Goal: Task Accomplishment & Management: Use online tool/utility

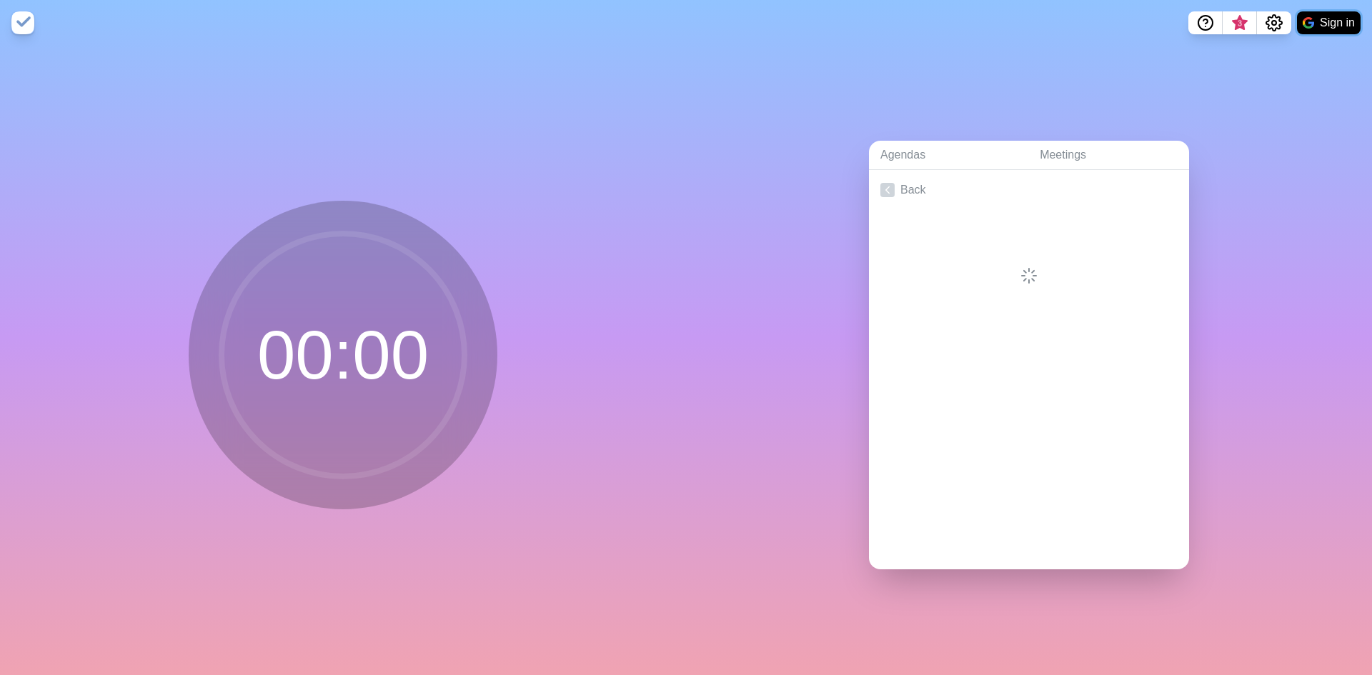
click at [1328, 14] on button "Sign in" at bounding box center [1329, 22] width 64 height 23
click at [884, 183] on icon at bounding box center [887, 190] width 14 height 14
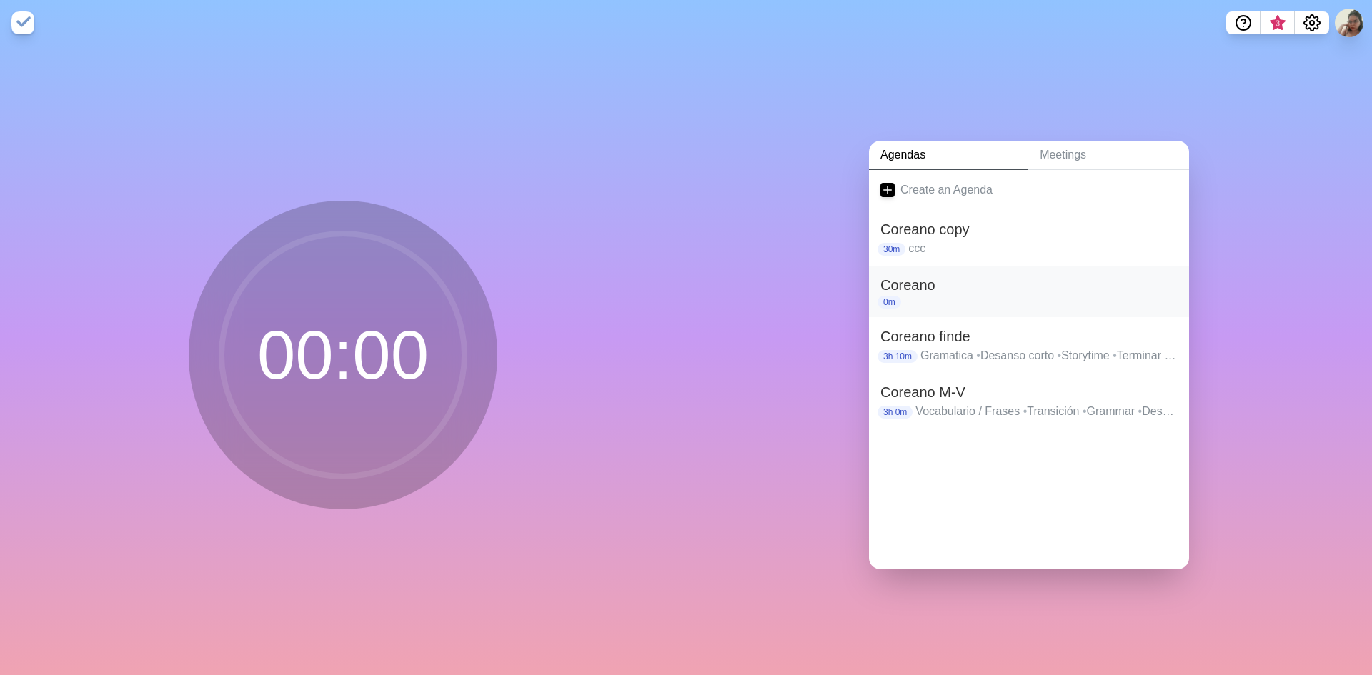
click at [931, 280] on h2 "Coreano" at bounding box center [1028, 284] width 297 height 21
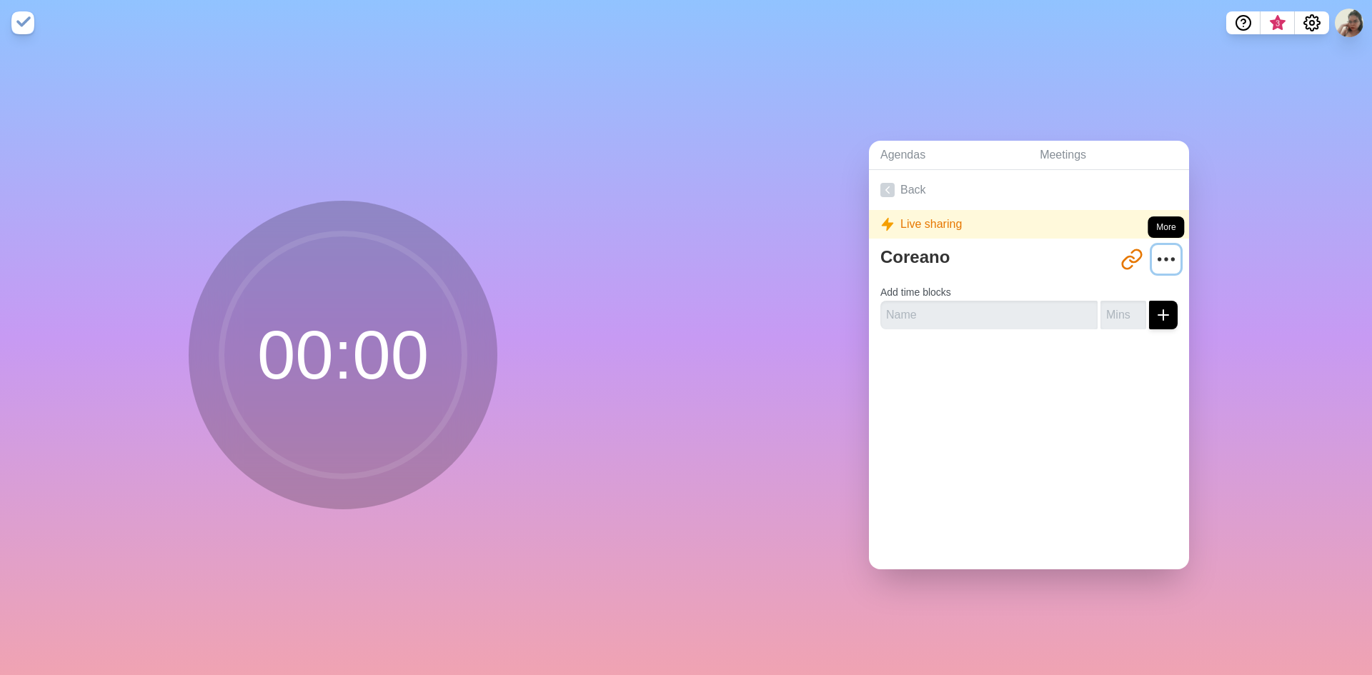
click at [1154, 249] on icon "More" at bounding box center [1165, 259] width 23 height 23
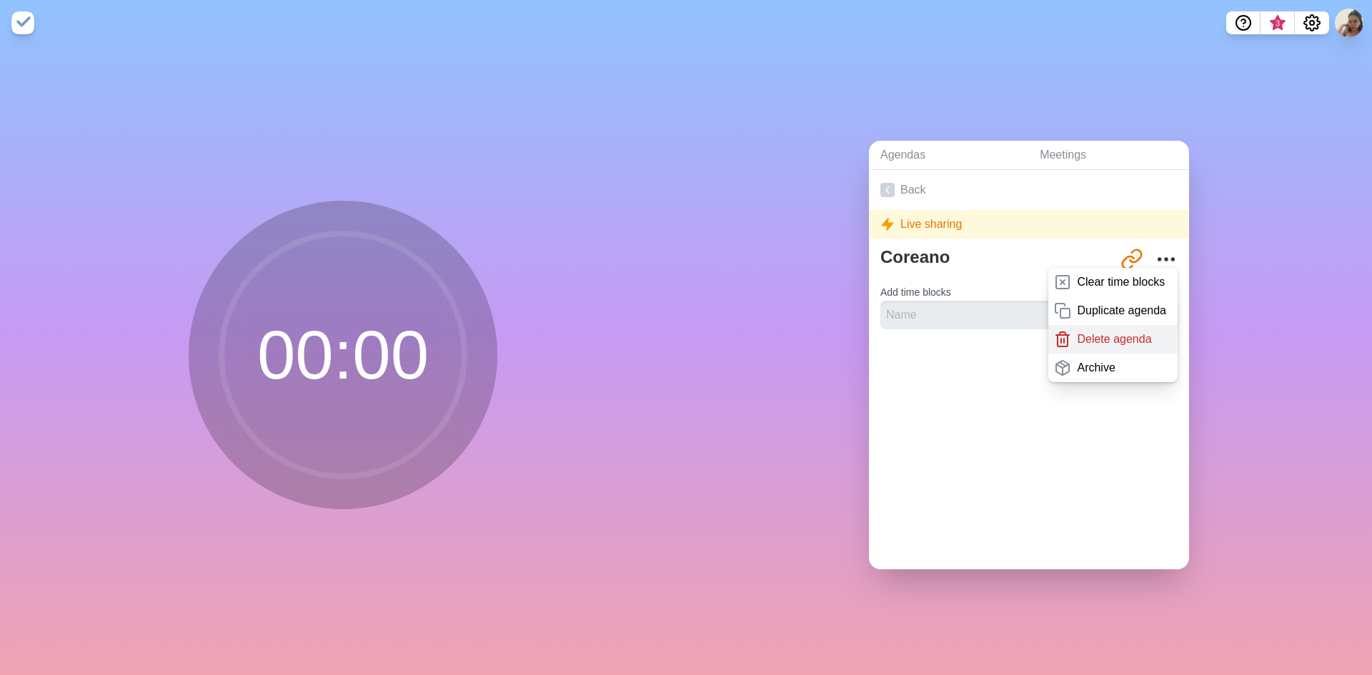
click at [1121, 331] on p "Delete agenda" at bounding box center [1114, 339] width 74 height 17
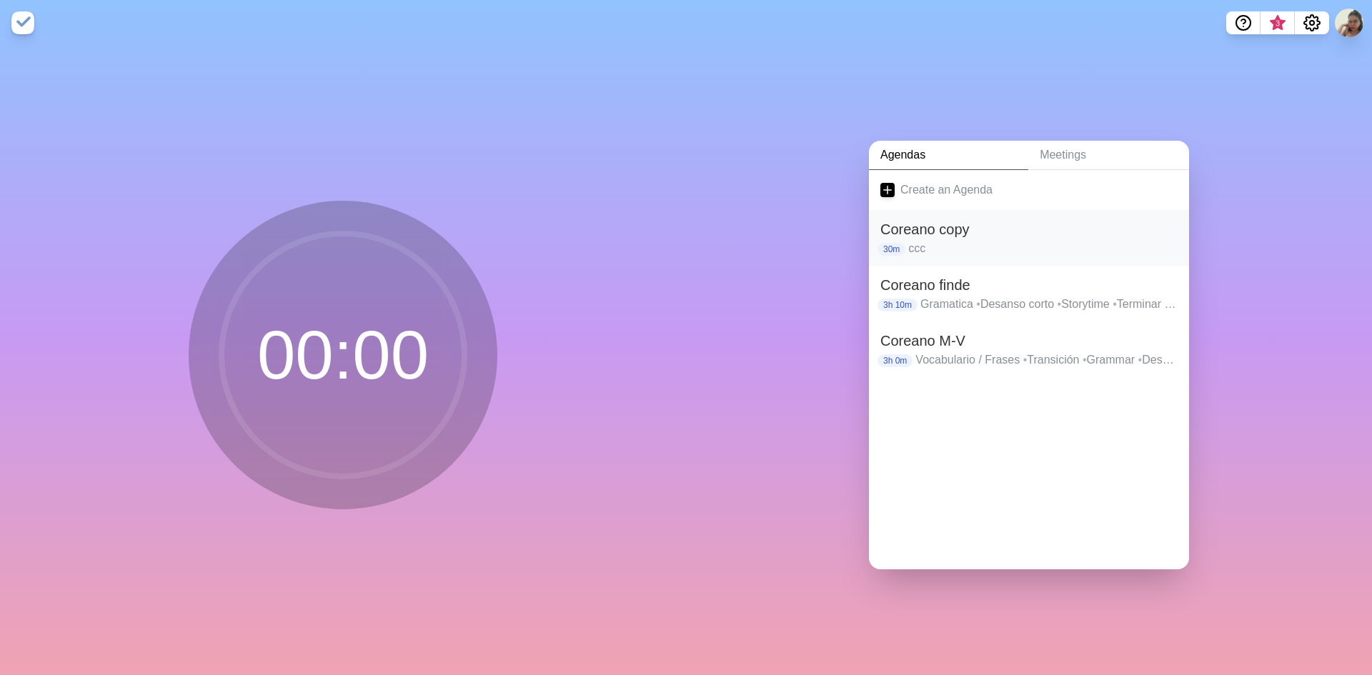
click at [1172, 236] on div "Coreano copy 30m ccc" at bounding box center [1029, 238] width 320 height 56
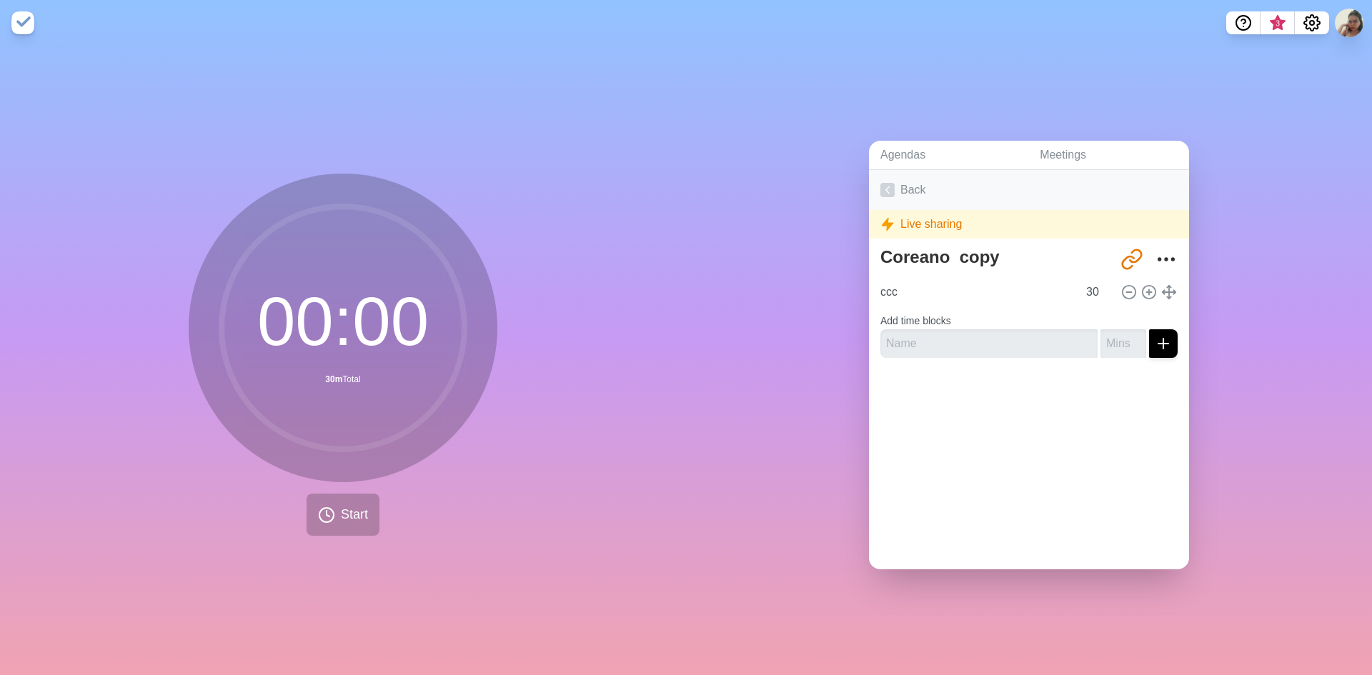
click at [886, 187] on polyline at bounding box center [888, 189] width 4 height 6
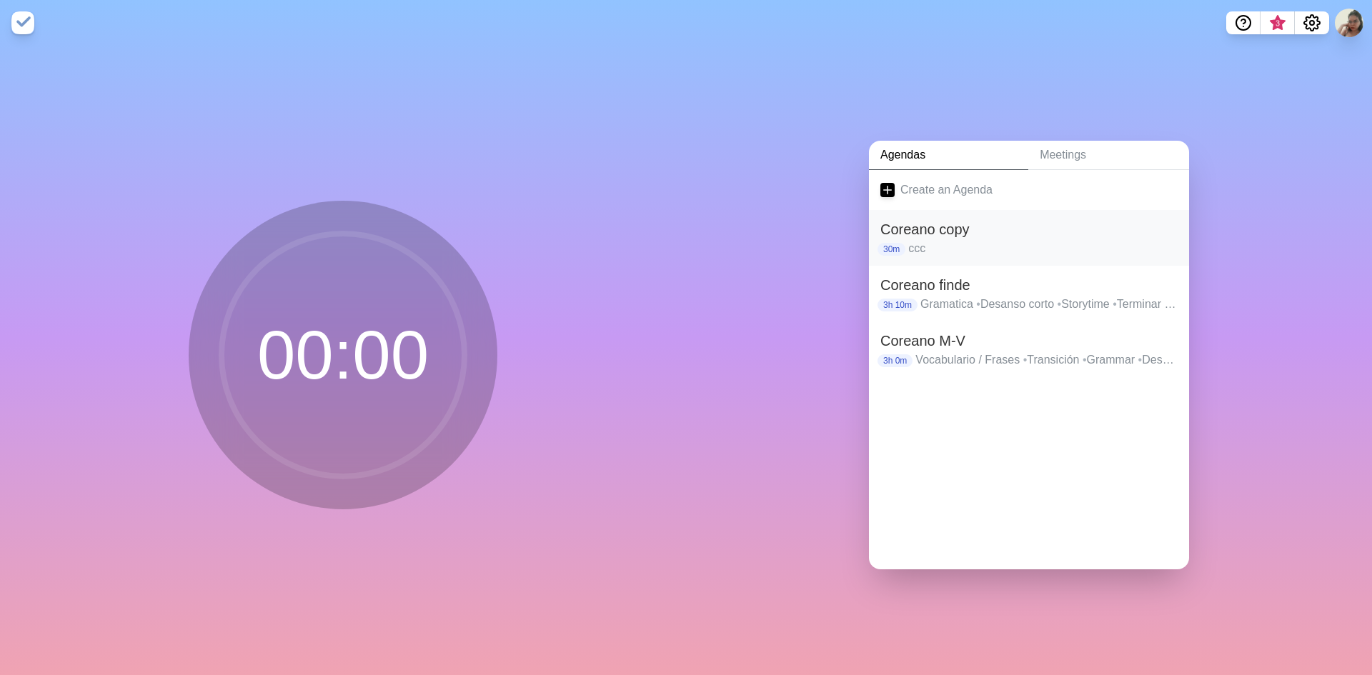
click at [1142, 241] on p "ccc" at bounding box center [1042, 248] width 269 height 17
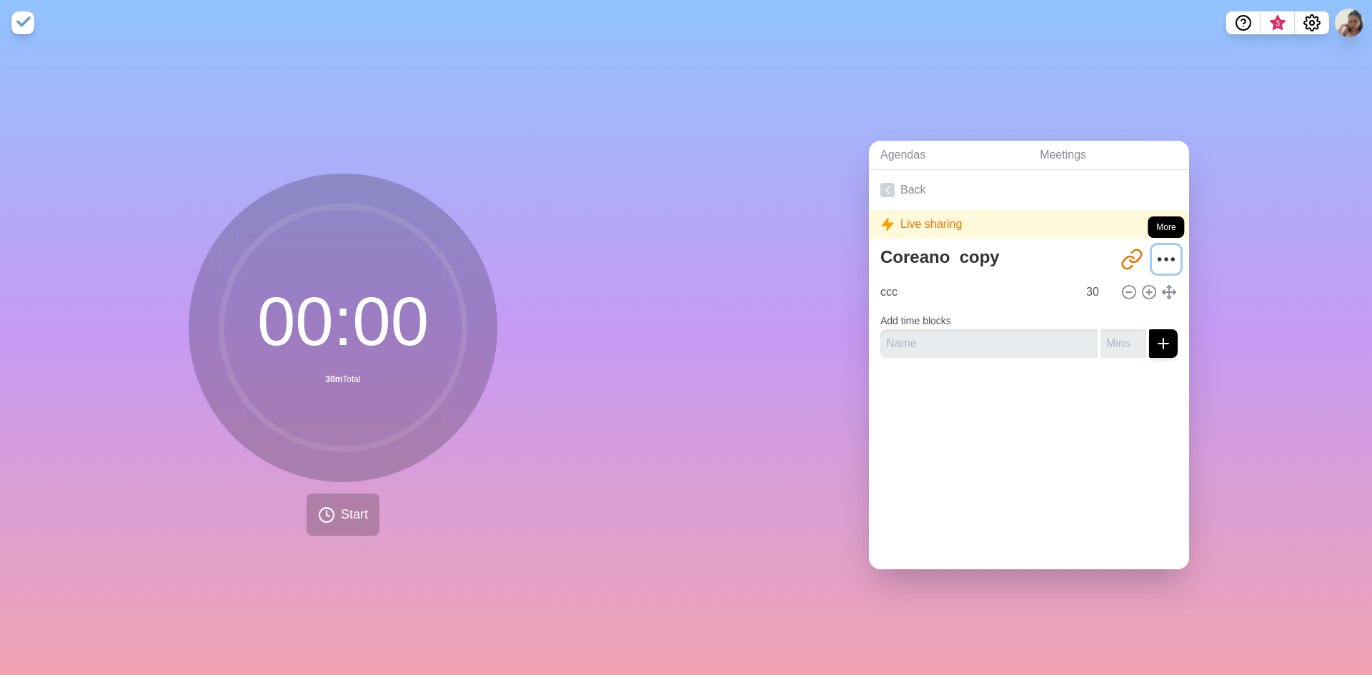
click at [1154, 251] on icon "More" at bounding box center [1165, 259] width 23 height 23
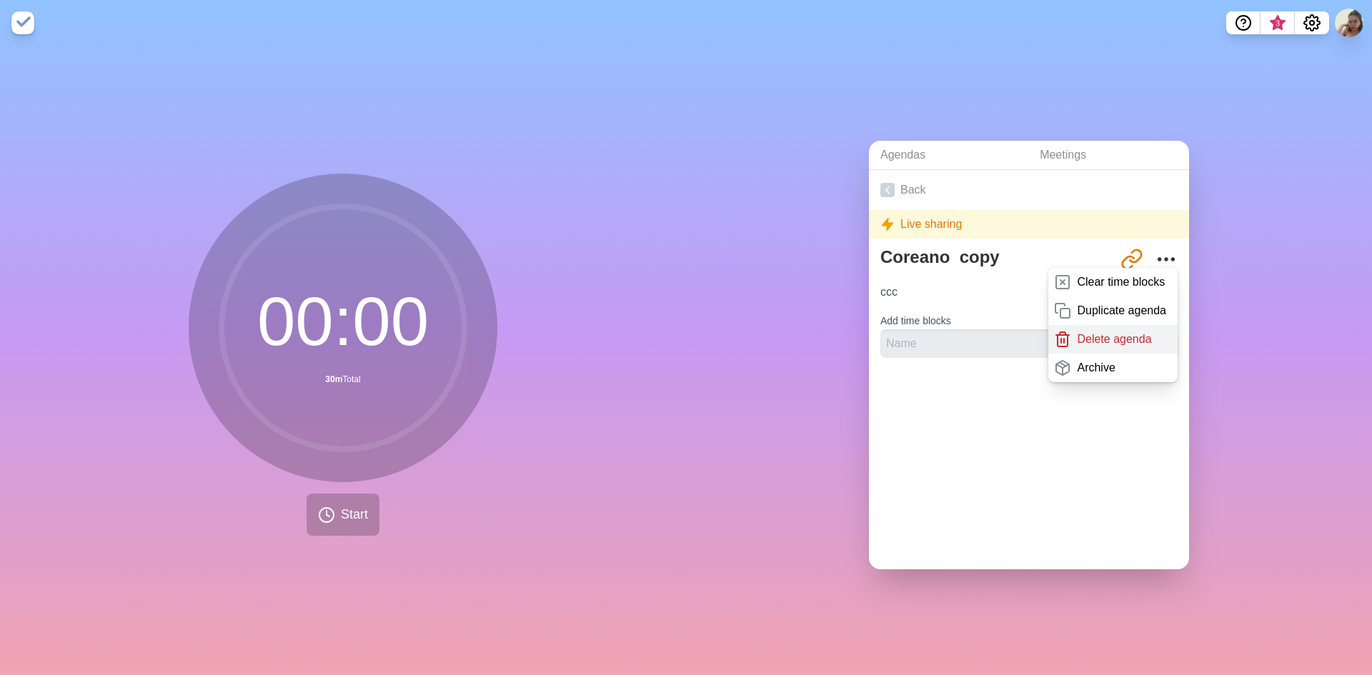
click at [1113, 331] on p "Delete agenda" at bounding box center [1114, 339] width 74 height 17
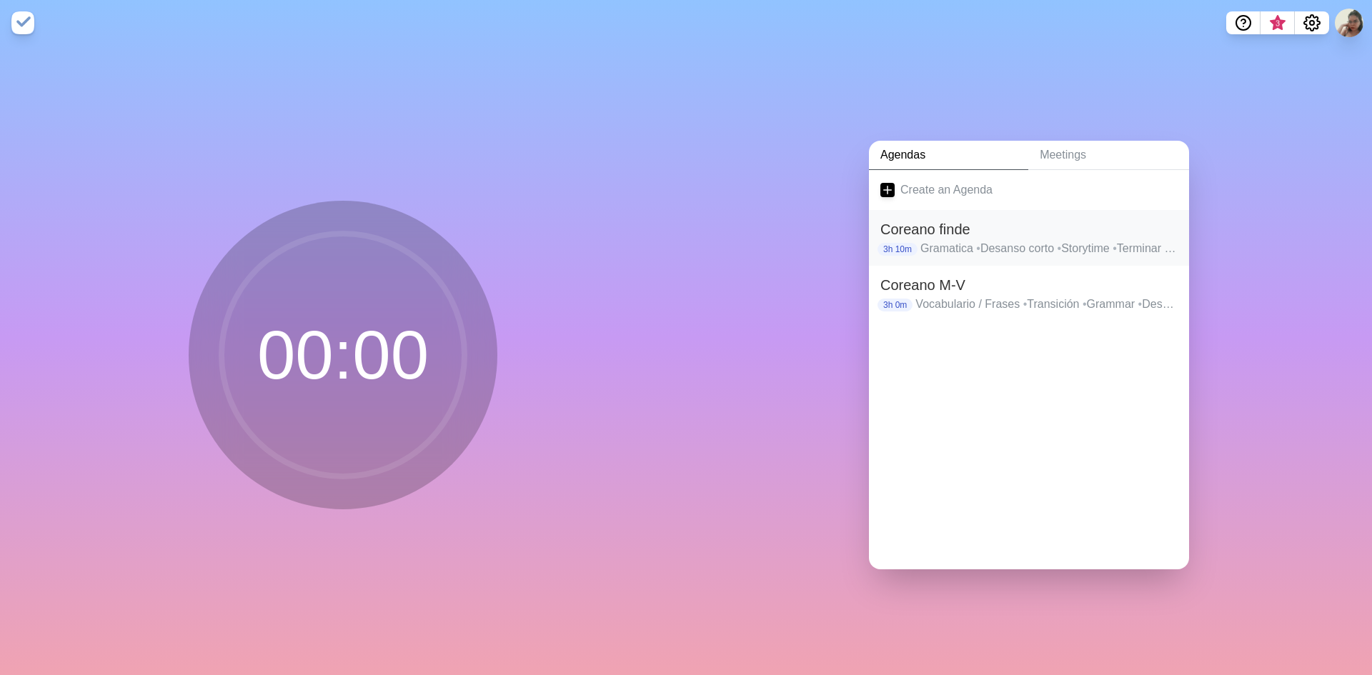
click at [979, 248] on p "Gramatica • Desanso corto • Storytime • Terminar y ordenar" at bounding box center [1048, 248] width 257 height 17
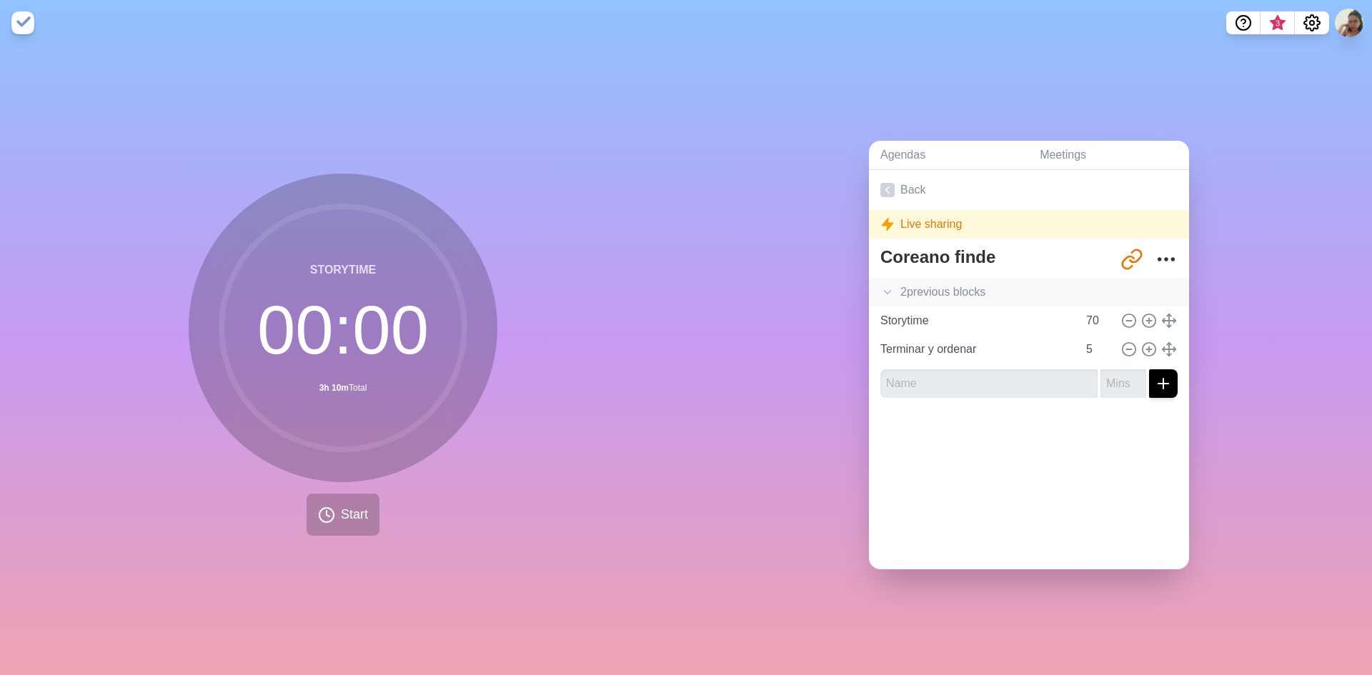
click at [884, 288] on icon at bounding box center [887, 292] width 14 height 14
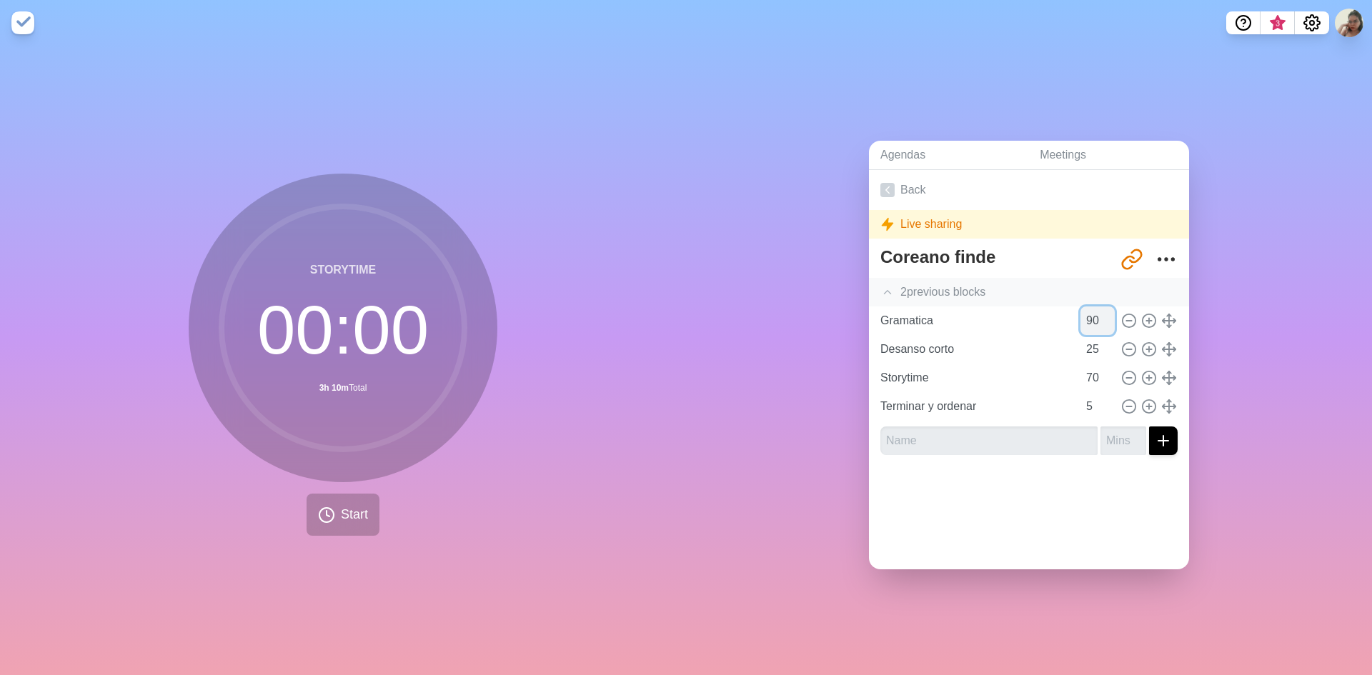
drag, startPoint x: 1079, startPoint y: 317, endPoint x: 1071, endPoint y: 317, distance: 8.6
click at [1080, 317] on input "90" at bounding box center [1097, 320] width 34 height 29
click at [1080, 317] on input "70" at bounding box center [1097, 320] width 34 height 29
type input "80"
click at [1232, 449] on div "Agendas Meetings Back Live sharing Coreano finde [URL][DOMAIN_NAME] 2 previous …" at bounding box center [1029, 360] width 686 height 629
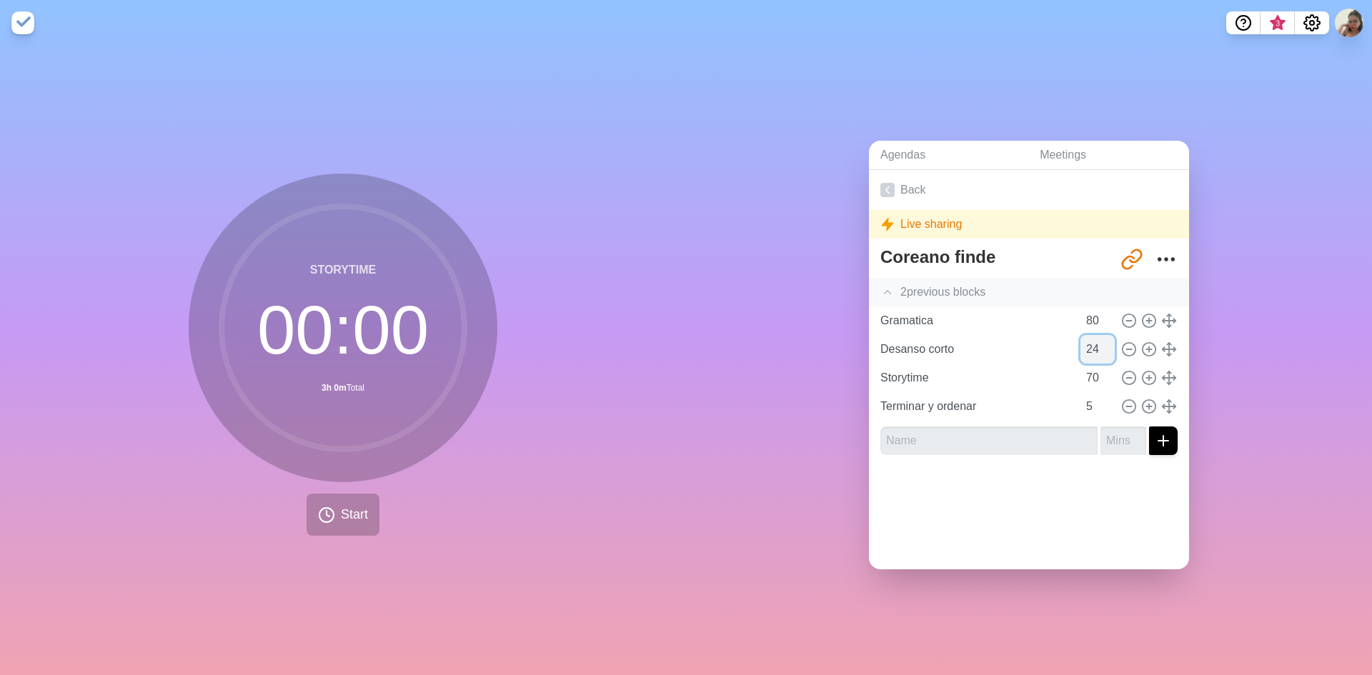
click at [1092, 349] on input "24" at bounding box center [1097, 349] width 34 height 29
type input "25"
click at [1090, 341] on input "25" at bounding box center [1097, 349] width 34 height 29
click at [886, 186] on icon at bounding box center [887, 190] width 14 height 14
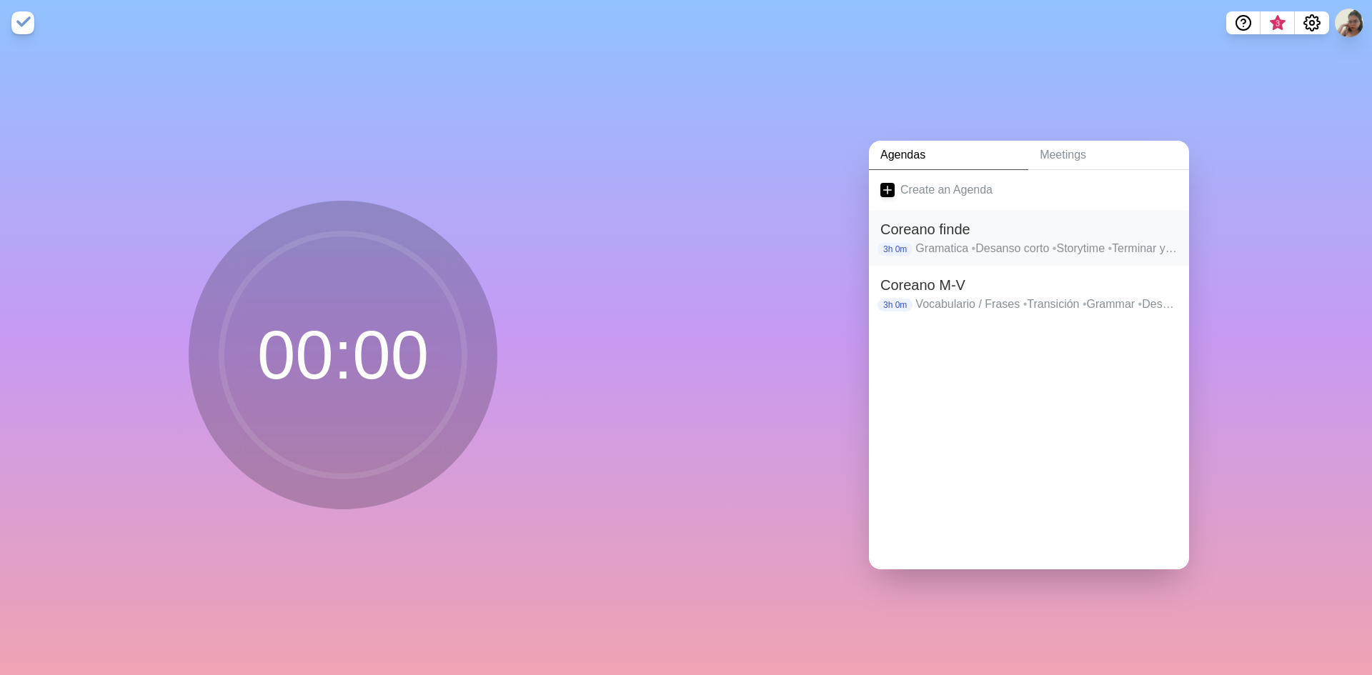
click at [959, 231] on h2 "Coreano finde" at bounding box center [1028, 229] width 297 height 21
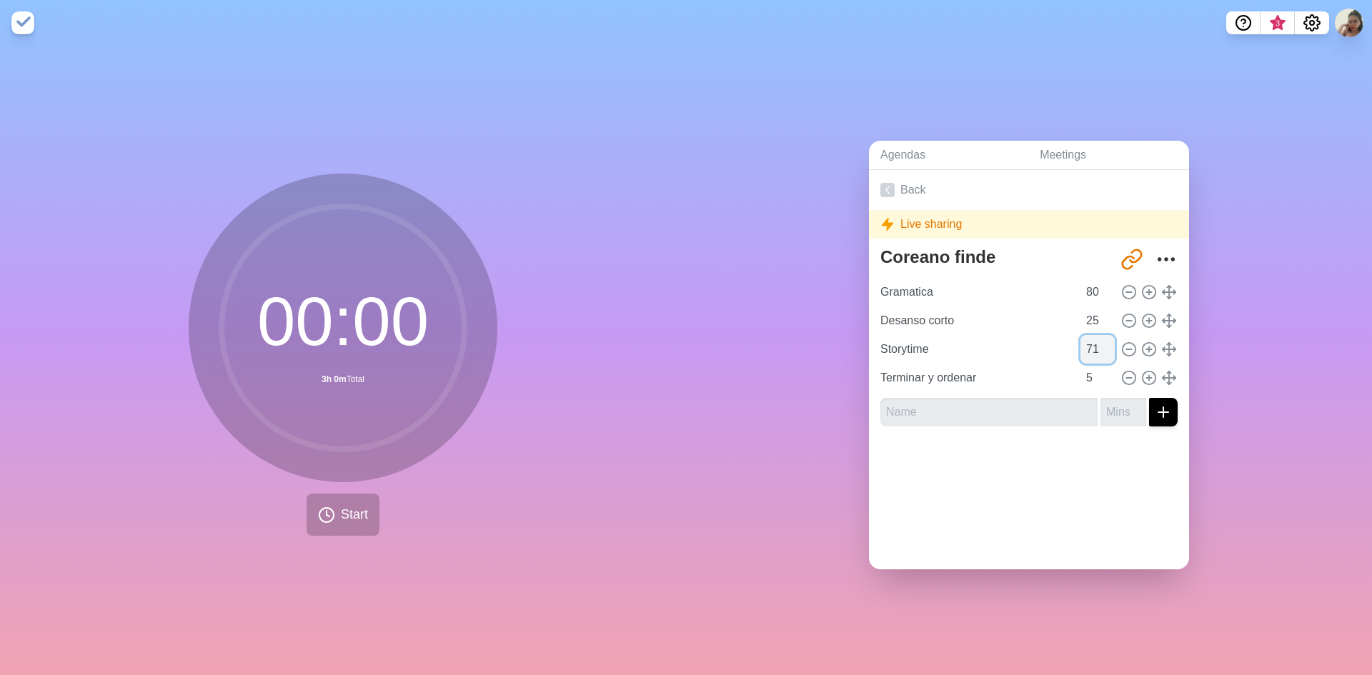
click at [1089, 339] on input "71" at bounding box center [1097, 349] width 34 height 29
click at [1089, 339] on input "72" at bounding box center [1097, 349] width 34 height 29
click at [1089, 339] on input "73" at bounding box center [1097, 349] width 34 height 29
click at [1090, 339] on input "74" at bounding box center [1097, 349] width 34 height 29
type input "75"
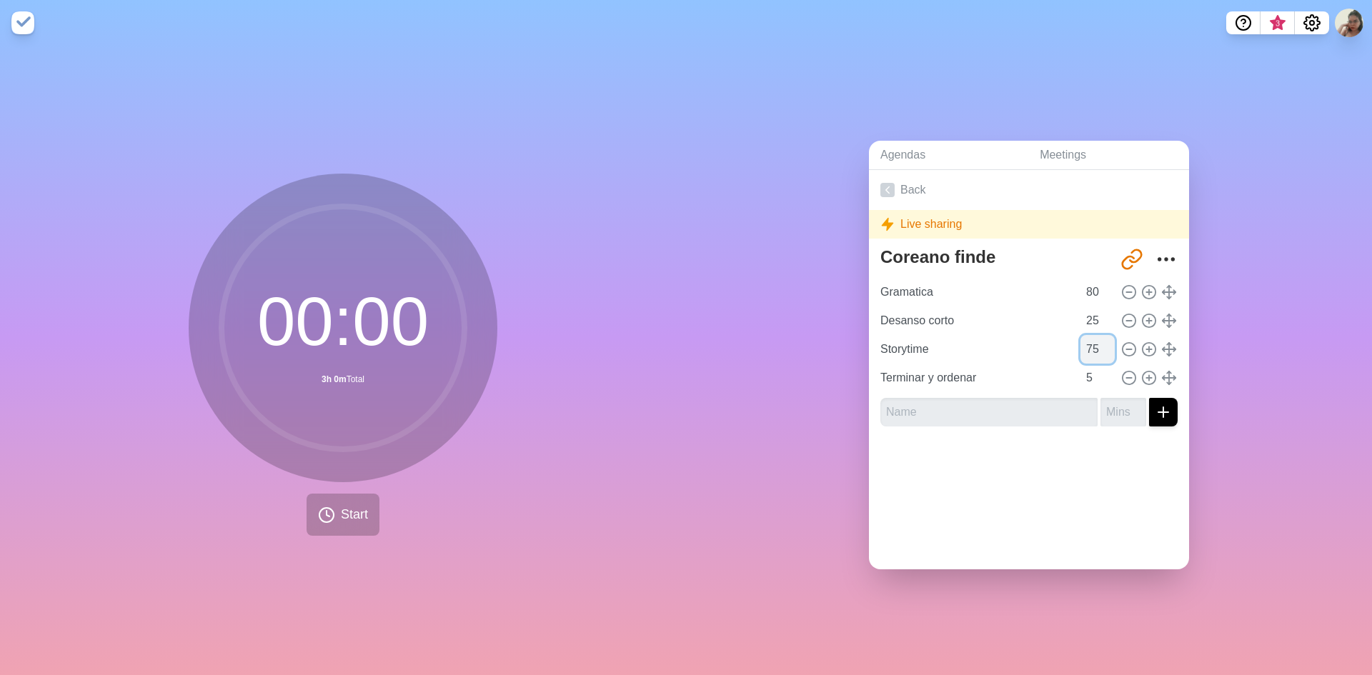
click at [1090, 339] on input "75" at bounding box center [1097, 349] width 34 height 29
click at [882, 186] on icon at bounding box center [887, 190] width 14 height 14
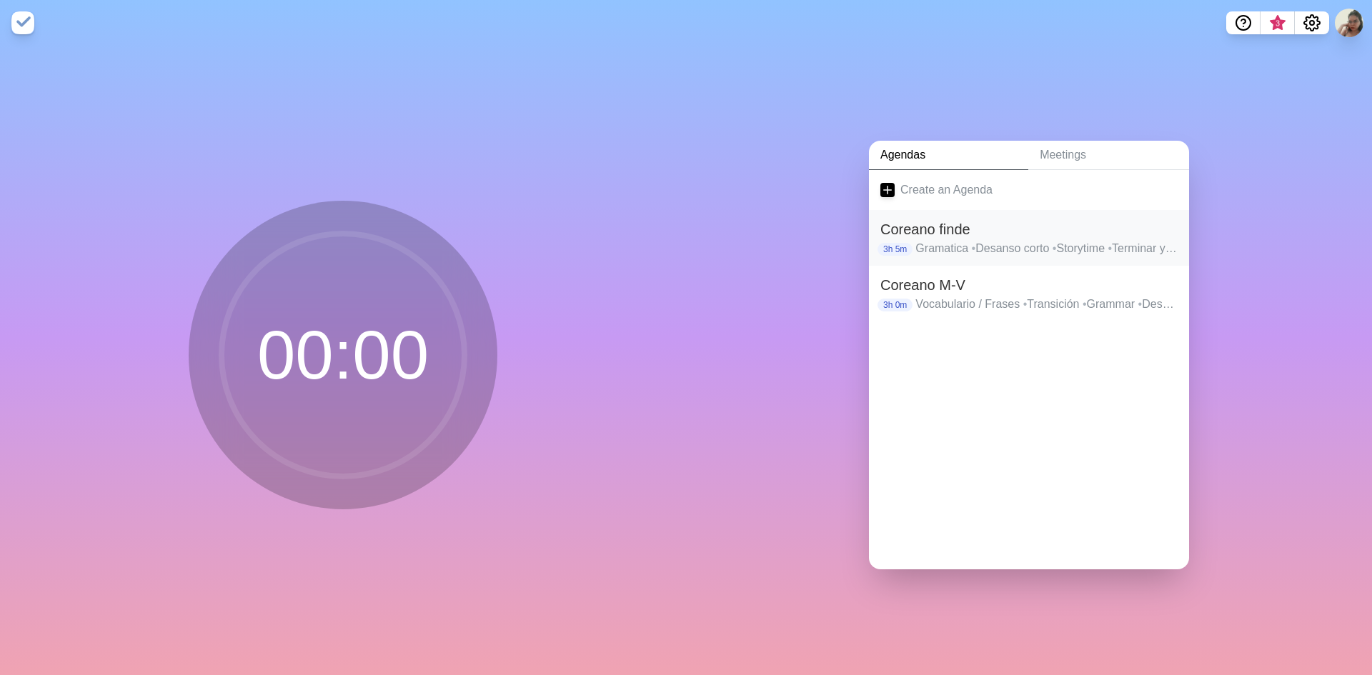
click at [994, 240] on p "Gramatica • Desanso corto • Storytime • Terminar y ordenar" at bounding box center [1046, 248] width 262 height 17
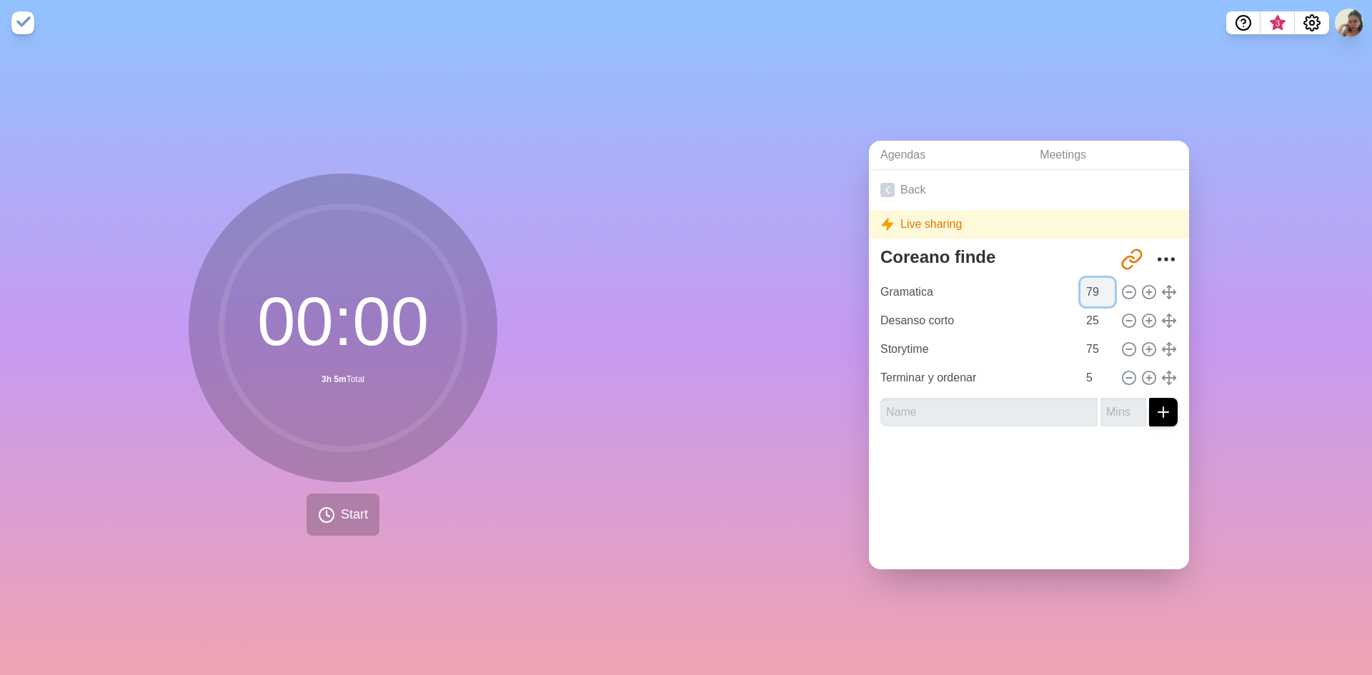
click at [1092, 291] on input "79" at bounding box center [1097, 292] width 34 height 29
click at [1092, 291] on input "78" at bounding box center [1097, 292] width 34 height 29
click at [1092, 291] on input "77" at bounding box center [1097, 292] width 34 height 29
click at [1092, 291] on input "76" at bounding box center [1097, 292] width 34 height 29
type input "75"
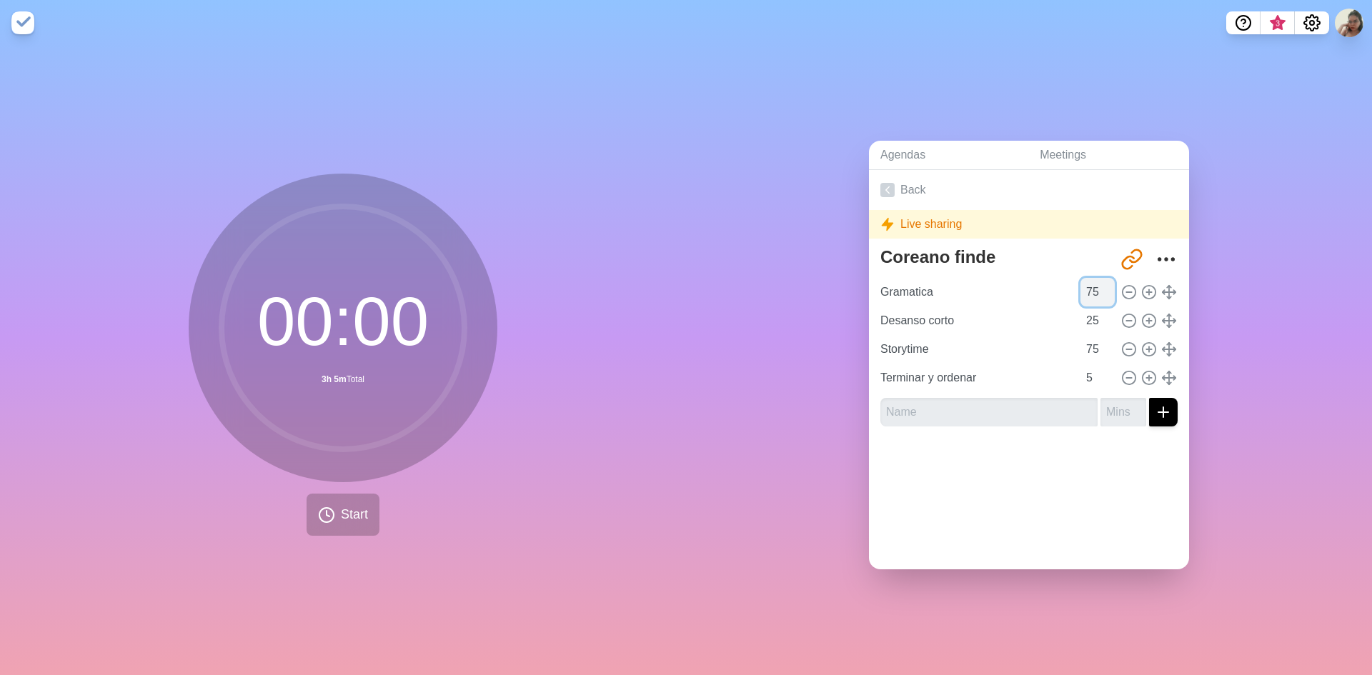
click at [1092, 291] on input "75" at bounding box center [1097, 292] width 34 height 29
click at [823, 377] on div "Agendas Meetings Back Live sharing Coreano finde [URL][DOMAIN_NAME] Gramatica 7…" at bounding box center [1029, 360] width 686 height 629
click at [881, 183] on icon at bounding box center [887, 190] width 14 height 14
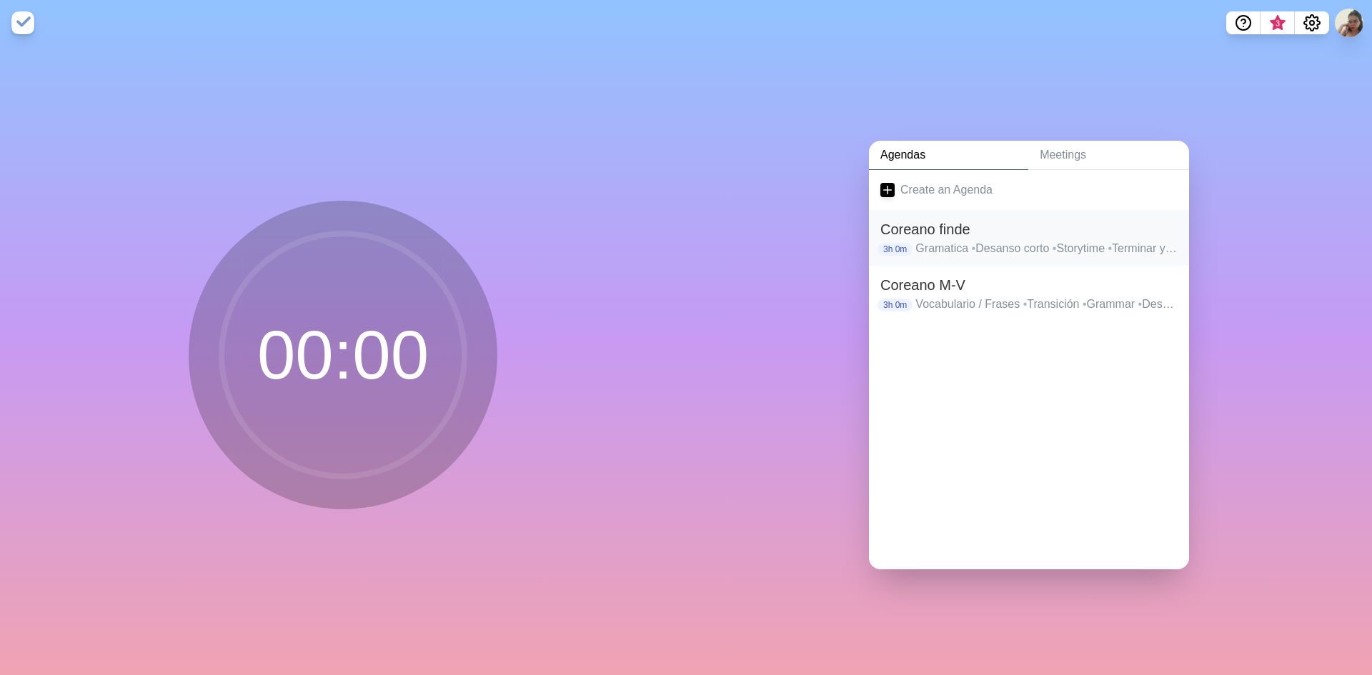
click at [916, 245] on p "Gramatica • Desanso corto • Storytime • Terminar y ordenar" at bounding box center [1046, 248] width 262 height 17
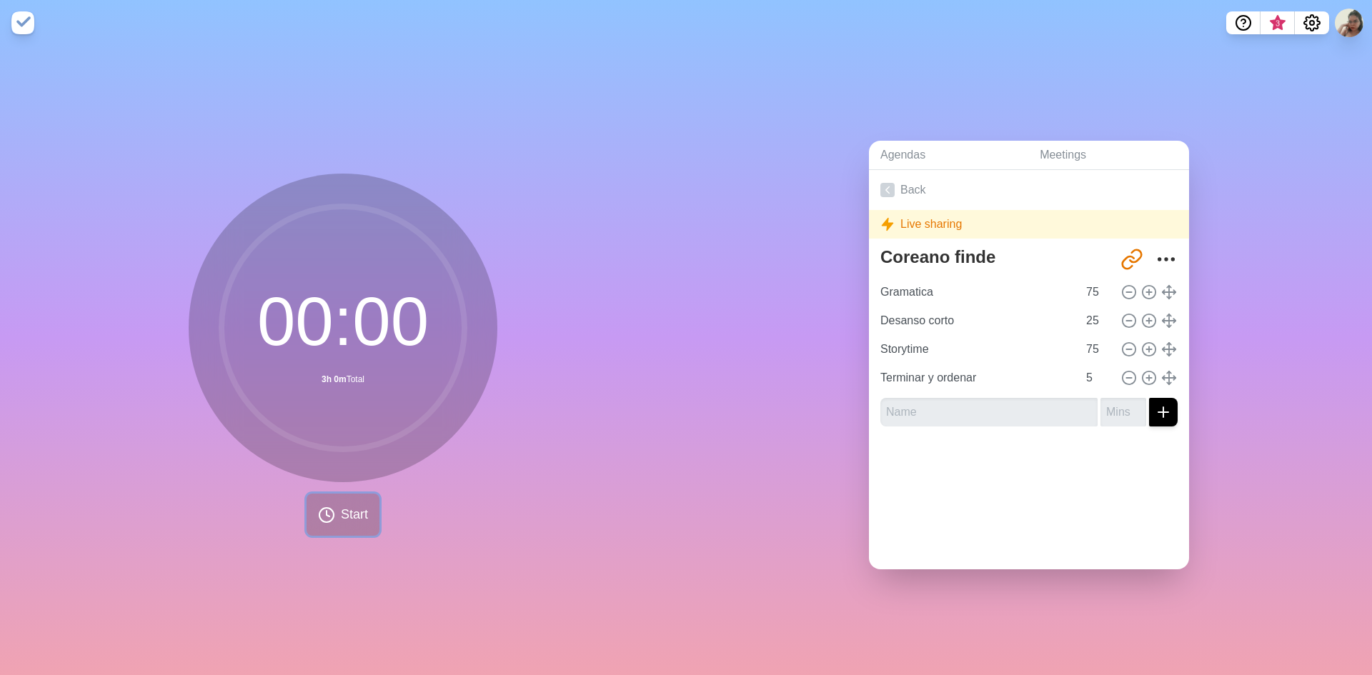
click at [348, 505] on span "Start" at bounding box center [354, 514] width 27 height 19
